Goal: Transaction & Acquisition: Purchase product/service

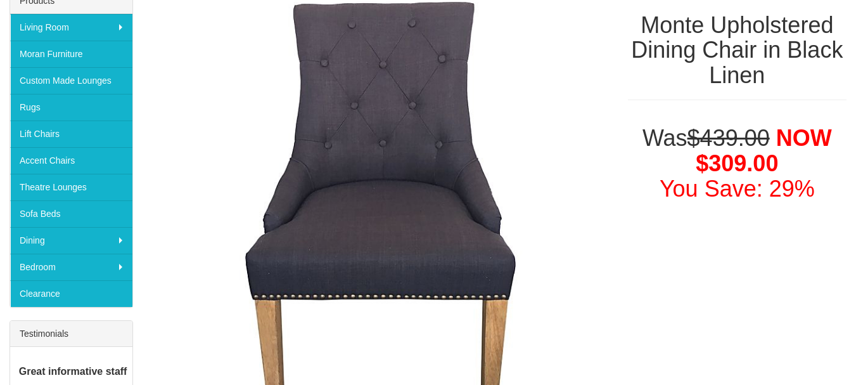
scroll to position [130, 0]
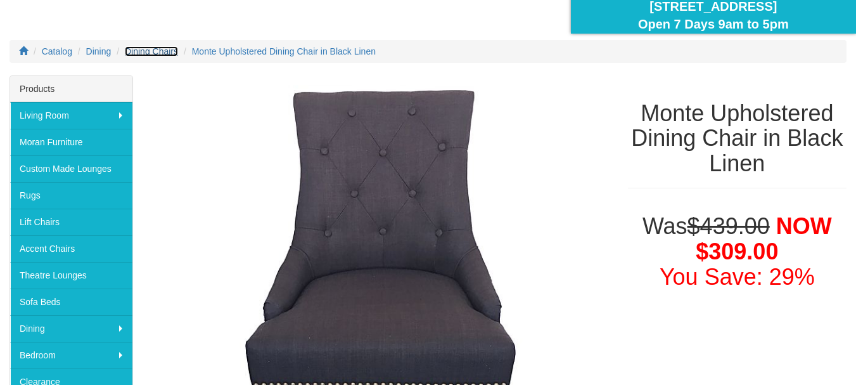
click at [171, 55] on span "Dining Chairs" at bounding box center [151, 51] width 53 height 10
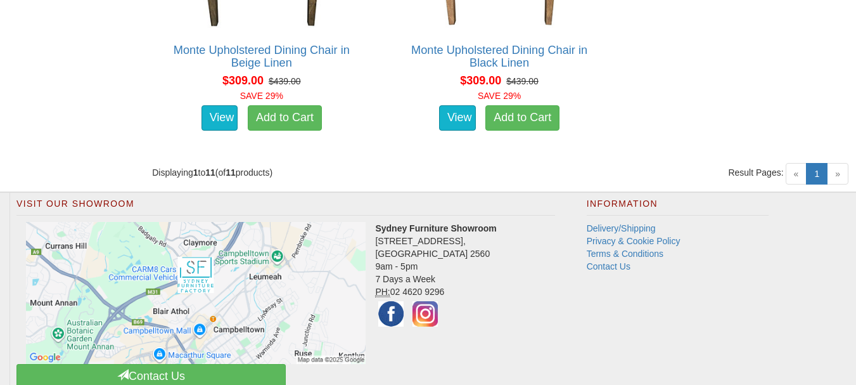
scroll to position [1825, 0]
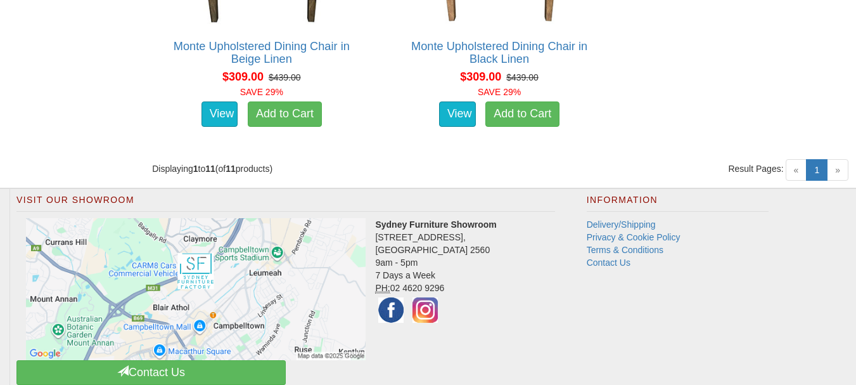
click at [844, 162] on span "»" at bounding box center [838, 170] width 22 height 22
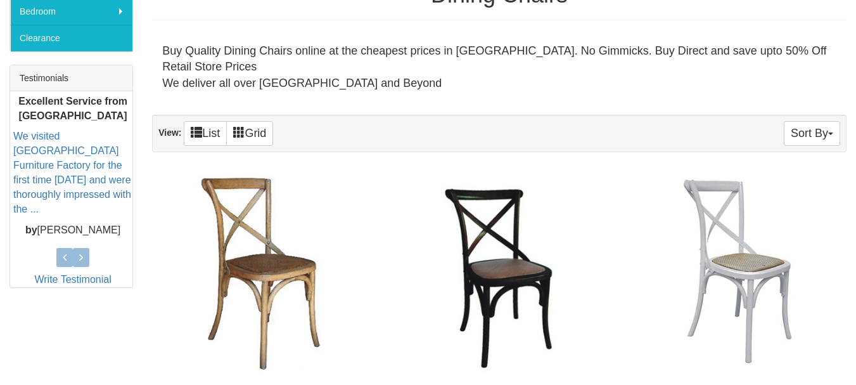
scroll to position [0, 0]
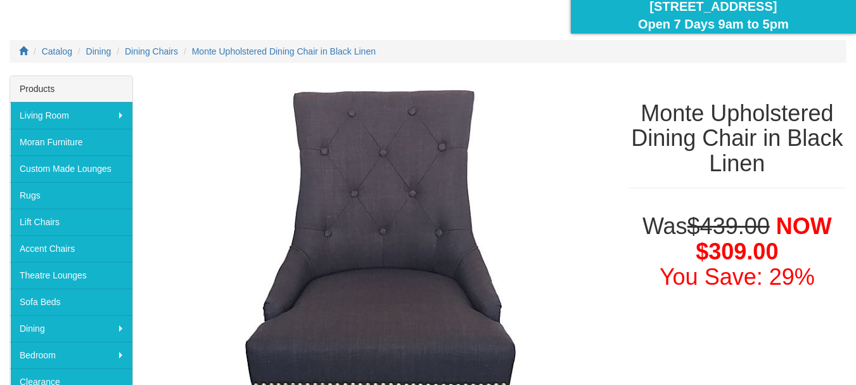
scroll to position [130, 0]
